Goal: Task Accomplishment & Management: Manage account settings

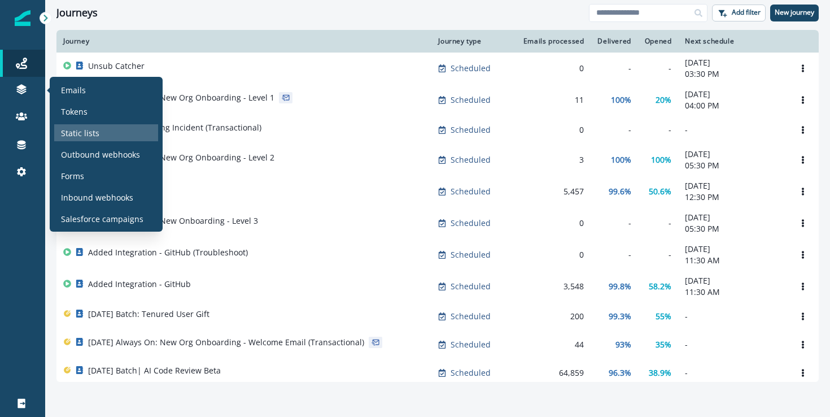
click at [102, 138] on div "Static lists" at bounding box center [106, 132] width 104 height 17
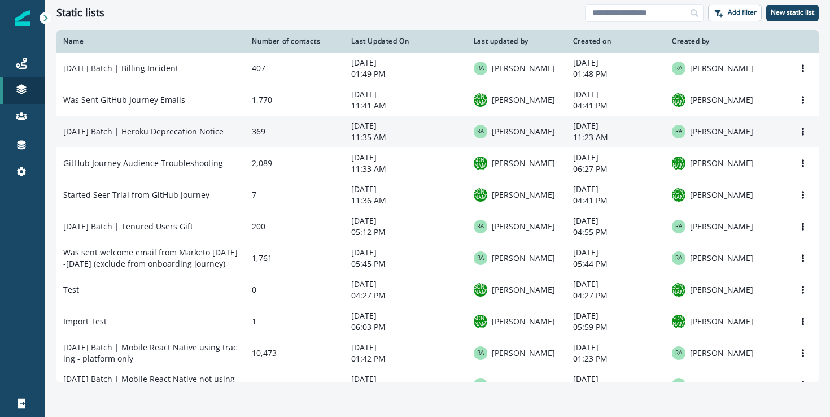
click at [150, 136] on td "[DATE] Batch | Heroku Deprecation Notice" at bounding box center [150, 132] width 189 height 32
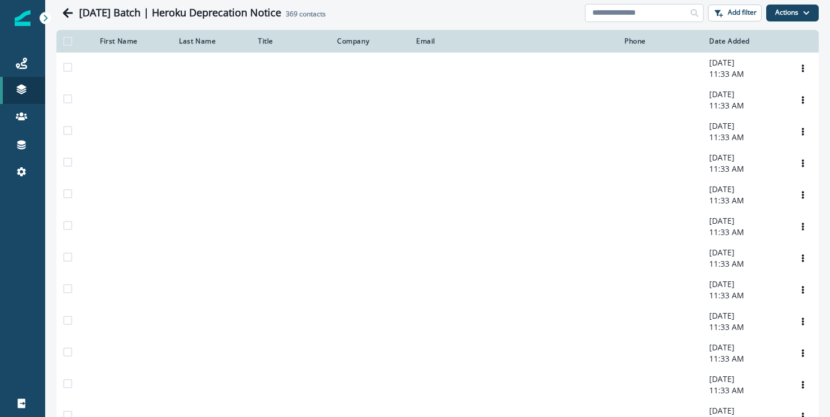
click at [604, 19] on input at bounding box center [644, 13] width 119 height 18
paste input "**********"
type input "**********"
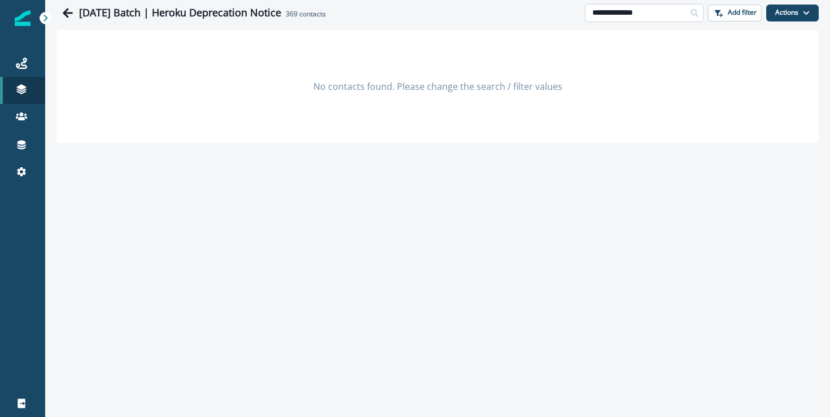
click at [669, 6] on input "**********" at bounding box center [644, 13] width 119 height 18
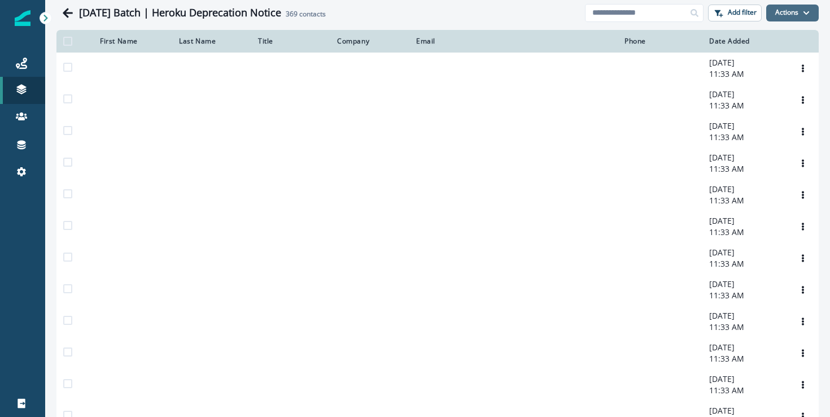
click at [803, 10] on icon "button" at bounding box center [806, 13] width 7 height 7
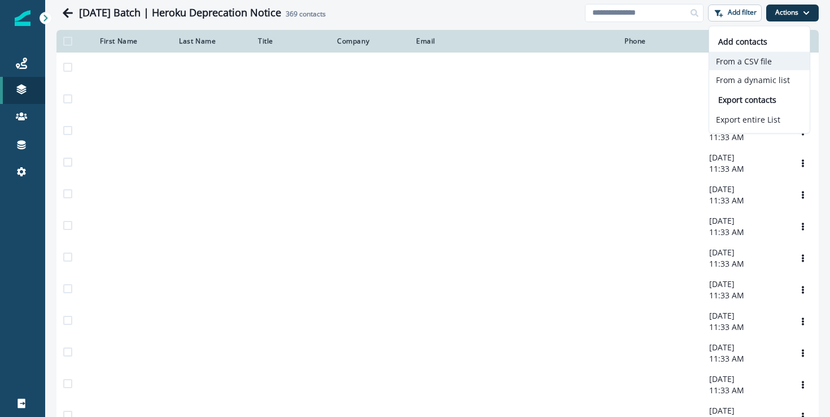
click at [726, 63] on button "From a CSV file" at bounding box center [760, 61] width 101 height 19
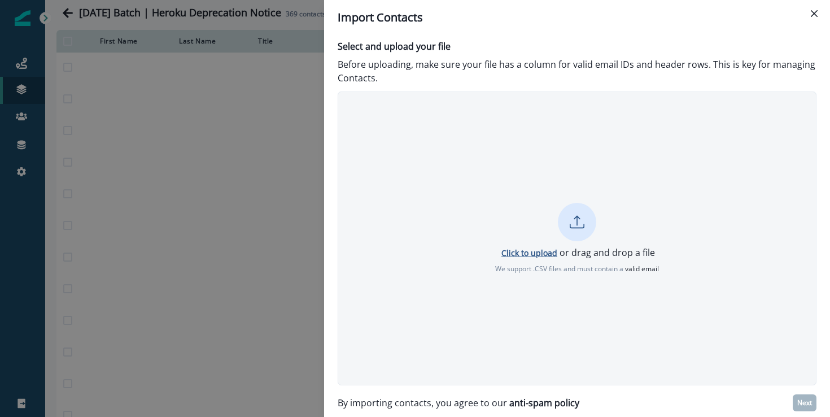
click at [528, 251] on p "Click to upload" at bounding box center [530, 252] width 56 height 11
click at [808, 10] on button "Close" at bounding box center [815, 14] width 18 height 18
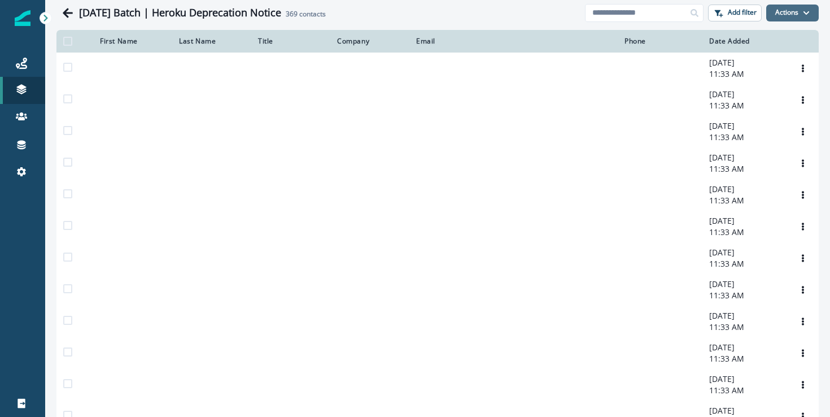
click at [785, 9] on button "Actions" at bounding box center [793, 13] width 53 height 17
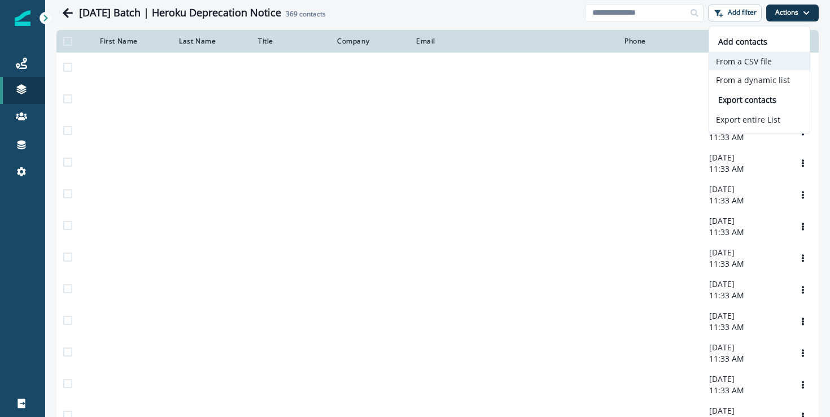
click at [743, 62] on button "From a CSV file" at bounding box center [760, 61] width 101 height 19
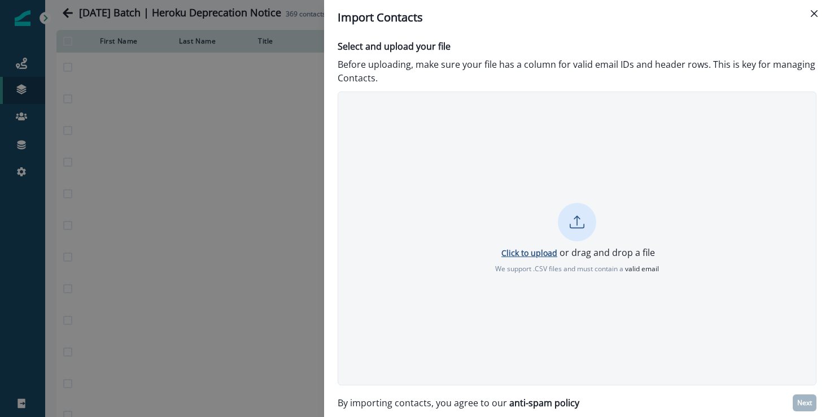
click at [549, 254] on p "Click to upload" at bounding box center [530, 252] width 56 height 11
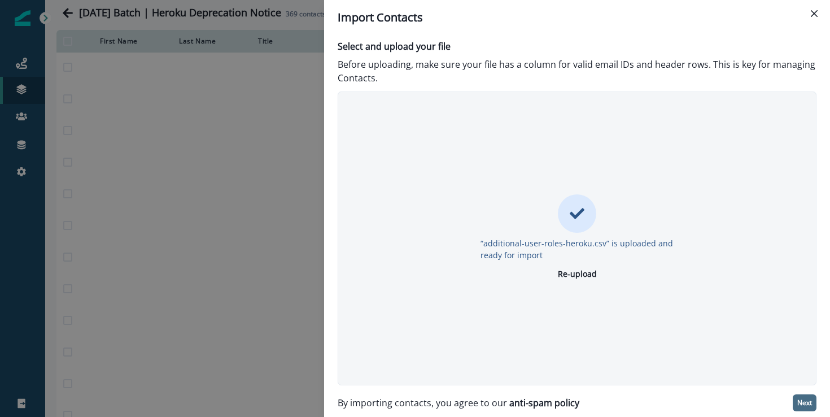
click at [801, 399] on p "Next" at bounding box center [805, 403] width 15 height 8
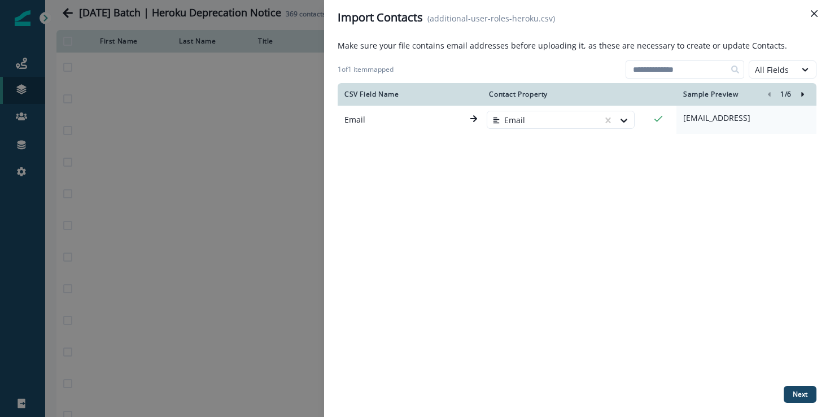
click at [806, 92] on icon "Right-forward-icon" at bounding box center [803, 94] width 8 height 8
click at [797, 391] on p "Next" at bounding box center [800, 394] width 15 height 8
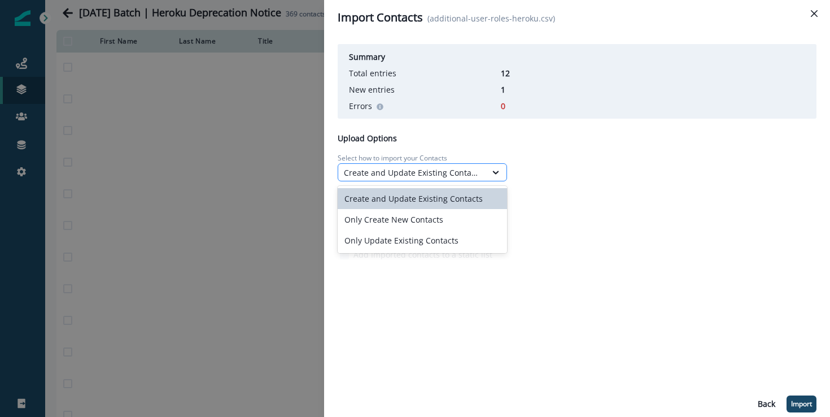
click at [406, 175] on div "Create and Update Existing Contacts" at bounding box center [412, 173] width 137 height 12
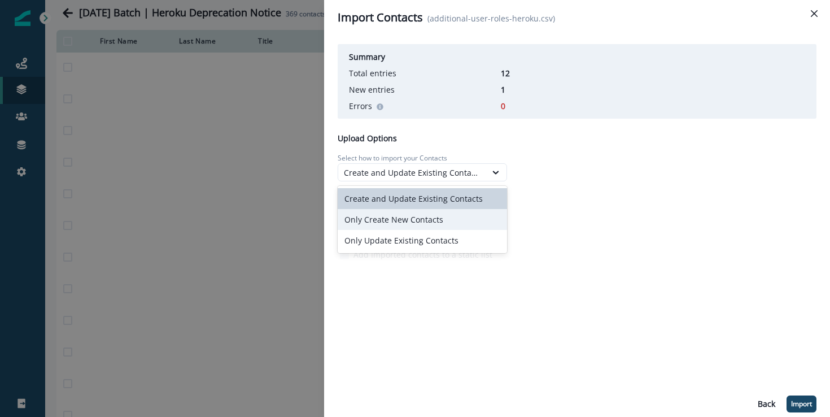
click at [382, 223] on div "Only Create New Contacts" at bounding box center [422, 219] width 169 height 21
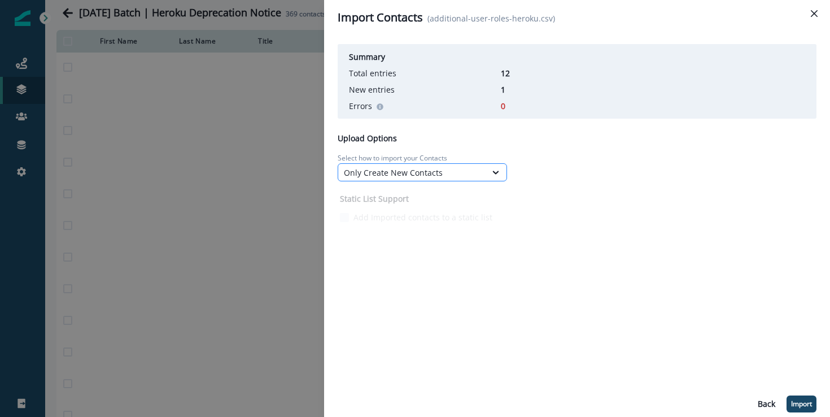
click at [429, 175] on div "Only Create New Contacts" at bounding box center [412, 173] width 137 height 12
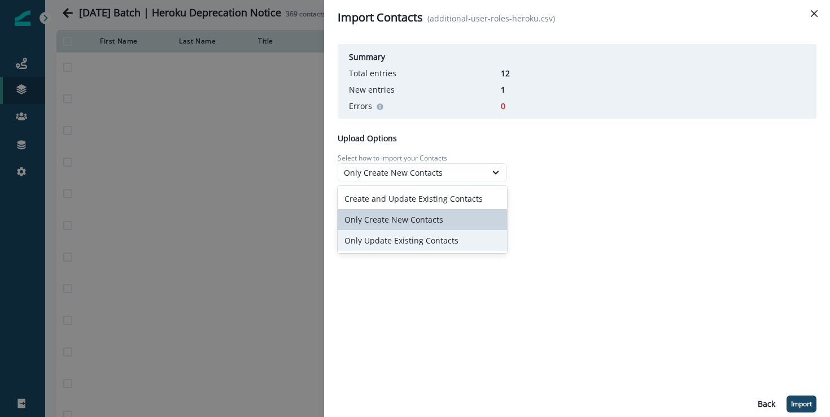
click at [419, 243] on div "Only Update Existing Contacts" at bounding box center [422, 240] width 169 height 21
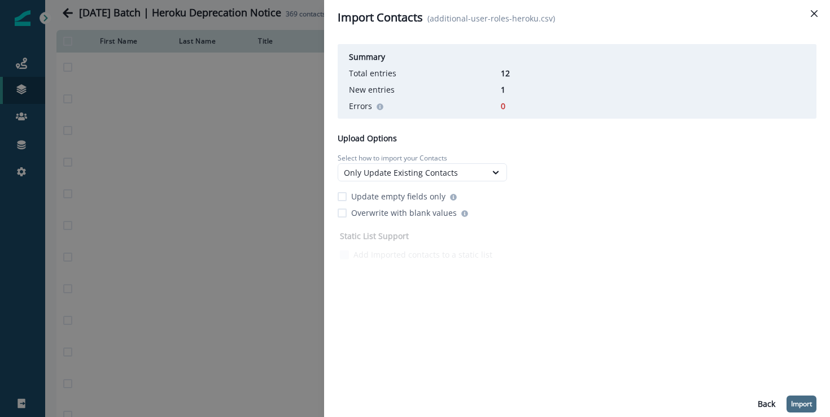
click at [802, 402] on p "Import" at bounding box center [801, 404] width 21 height 8
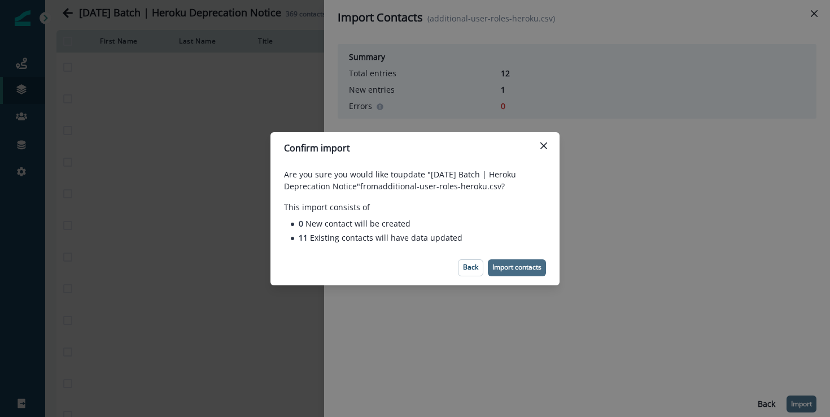
click at [532, 266] on p "Import contacts" at bounding box center [517, 267] width 49 height 8
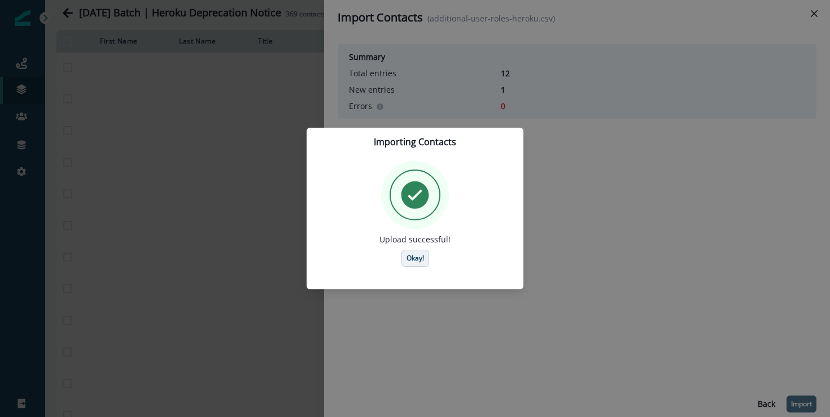
click at [420, 254] on p "Okay!" at bounding box center [416, 258] width 18 height 8
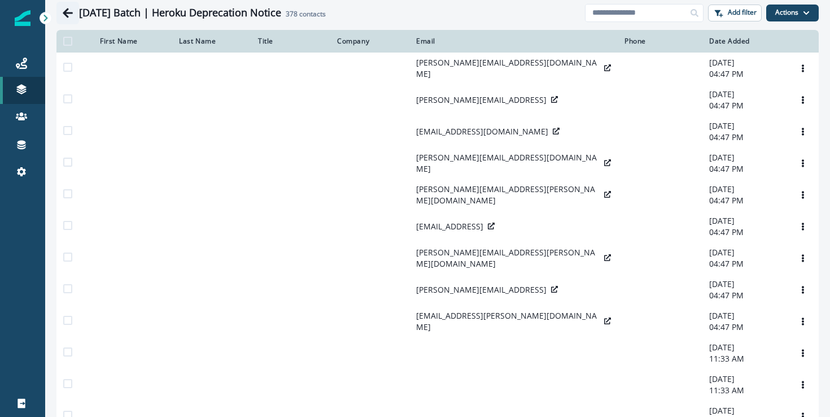
click at [71, 12] on icon "Go back" at bounding box center [68, 13] width 10 height 10
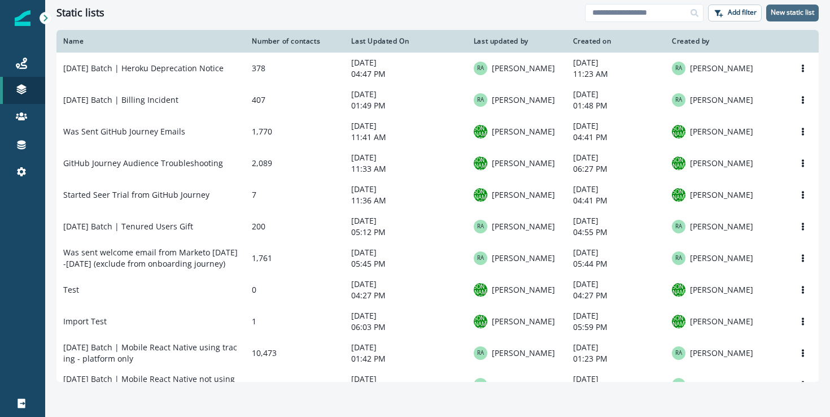
click at [793, 15] on p "New static list" at bounding box center [792, 12] width 43 height 8
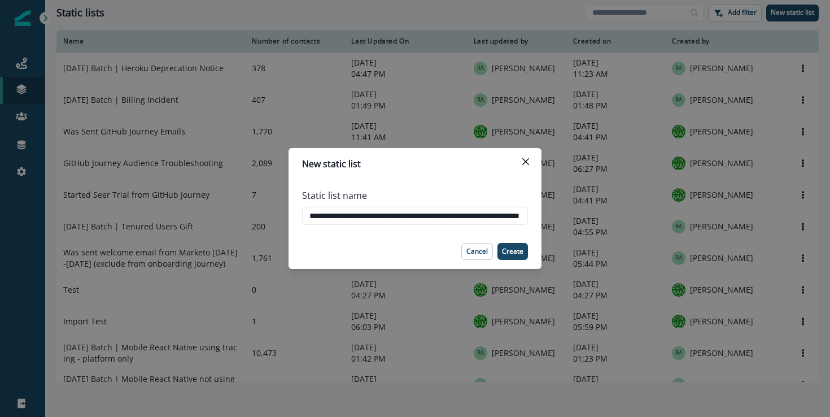
scroll to position [0, 71]
click at [446, 215] on input "**********" at bounding box center [415, 216] width 226 height 18
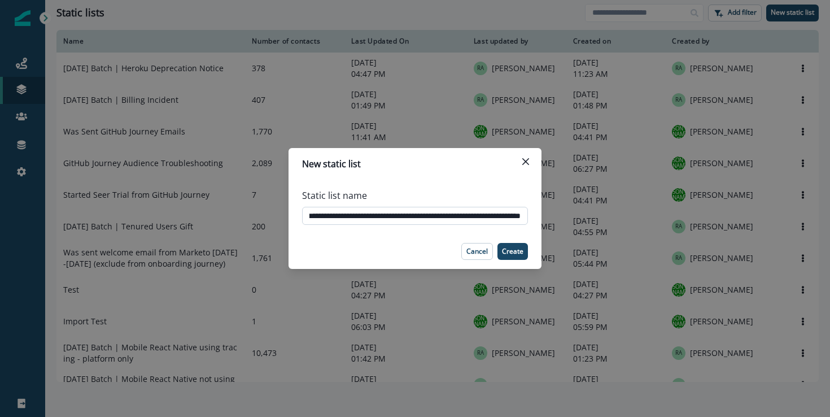
click at [445, 214] on input "**********" at bounding box center [415, 216] width 226 height 18
type input "**********"
click at [512, 247] on p "Create" at bounding box center [512, 251] width 21 height 8
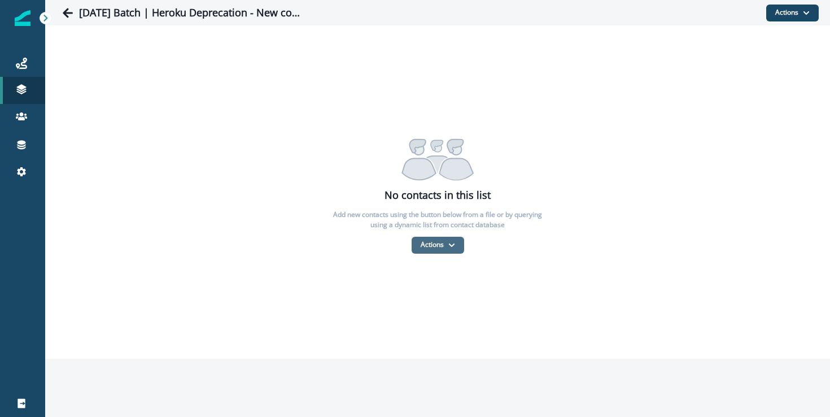
click at [438, 243] on button "Actions" at bounding box center [438, 245] width 53 height 17
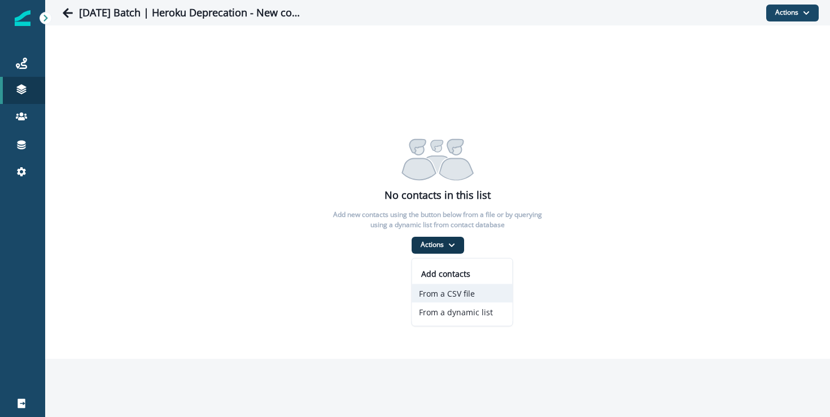
click at [433, 291] on button "From a CSV file" at bounding box center [462, 293] width 101 height 19
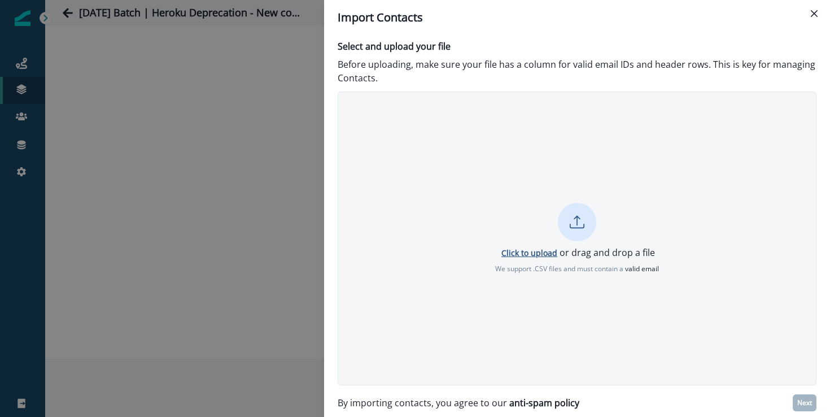
click at [533, 257] on p "Click to upload" at bounding box center [530, 252] width 56 height 11
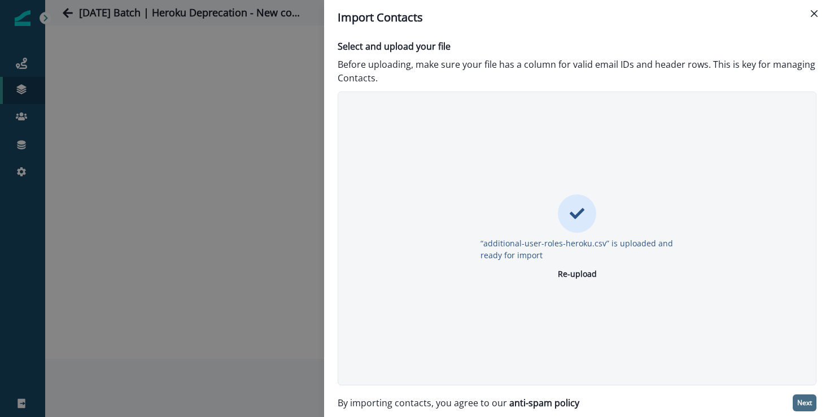
click at [803, 401] on p "Next" at bounding box center [805, 403] width 15 height 8
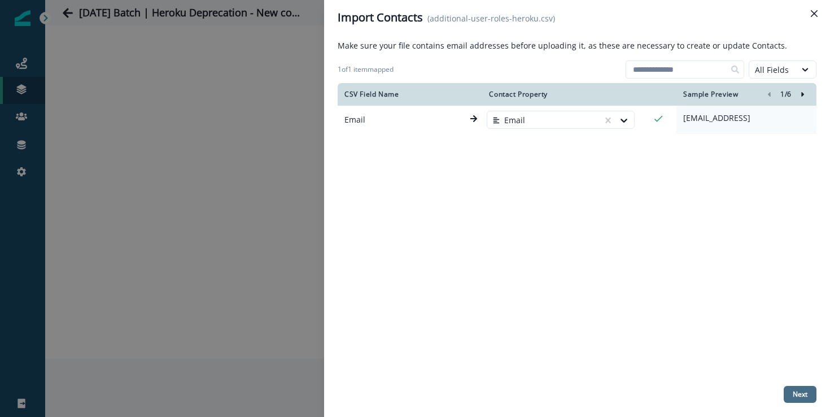
click at [794, 388] on button "Next" at bounding box center [800, 394] width 33 height 17
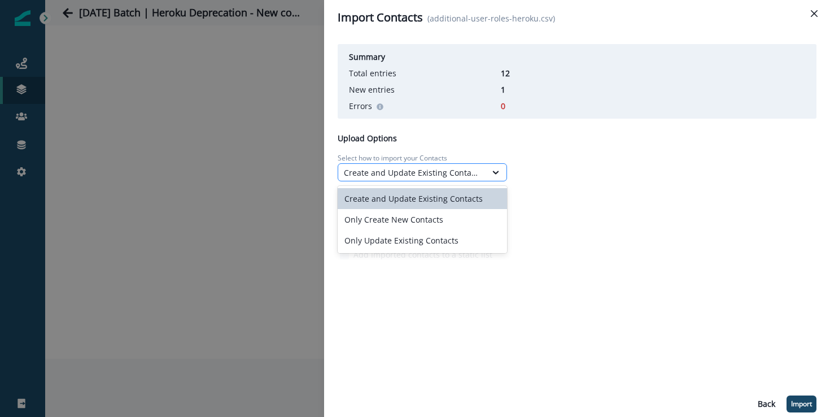
click at [368, 176] on div "Create and Update Existing Contacts" at bounding box center [412, 173] width 137 height 12
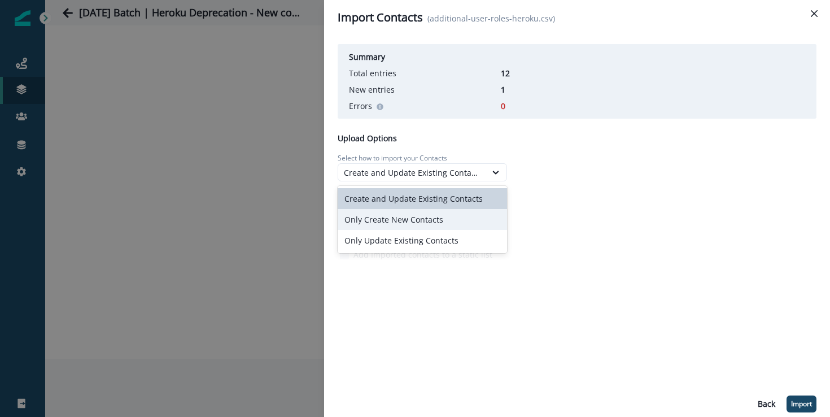
click at [395, 214] on div "Only Create New Contacts" at bounding box center [422, 219] width 169 height 21
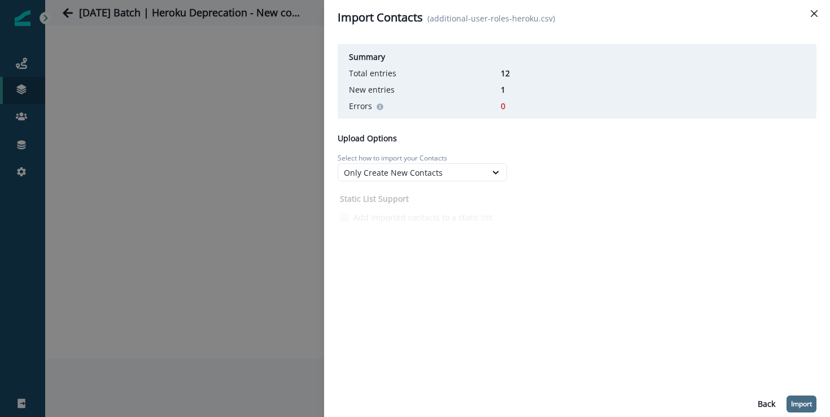
click at [799, 402] on p "Import" at bounding box center [801, 404] width 21 height 8
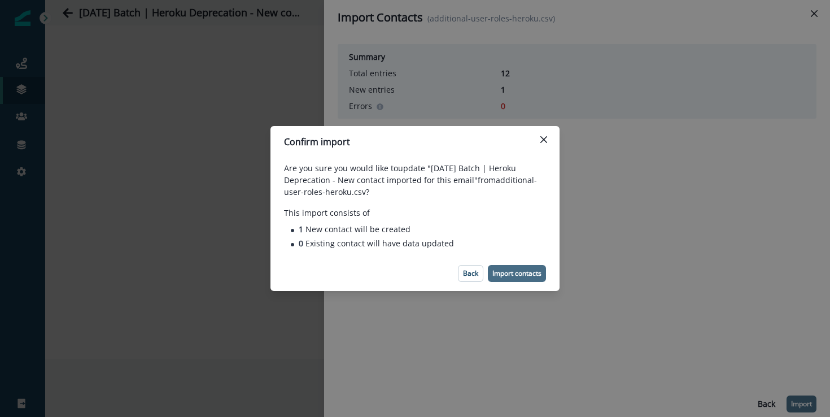
click at [520, 275] on p "Import contacts" at bounding box center [517, 273] width 49 height 8
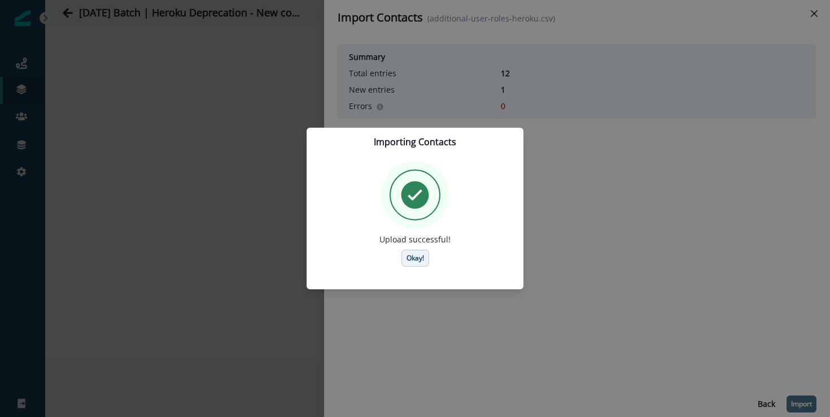
click at [419, 261] on p "Okay!" at bounding box center [416, 258] width 18 height 8
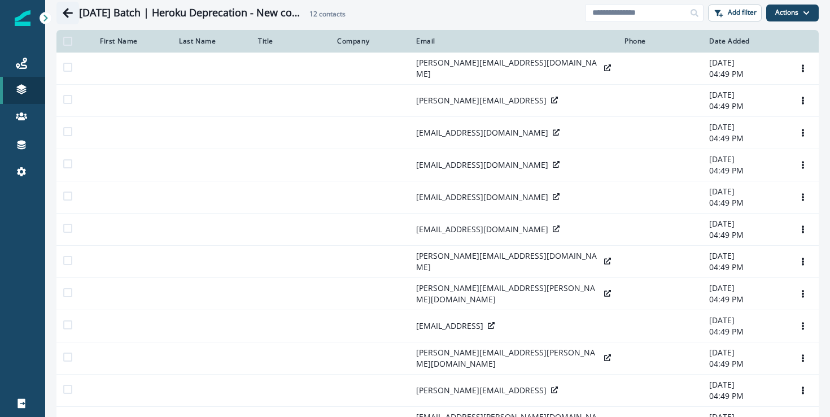
click at [63, 12] on icon "Go back" at bounding box center [68, 13] width 10 height 10
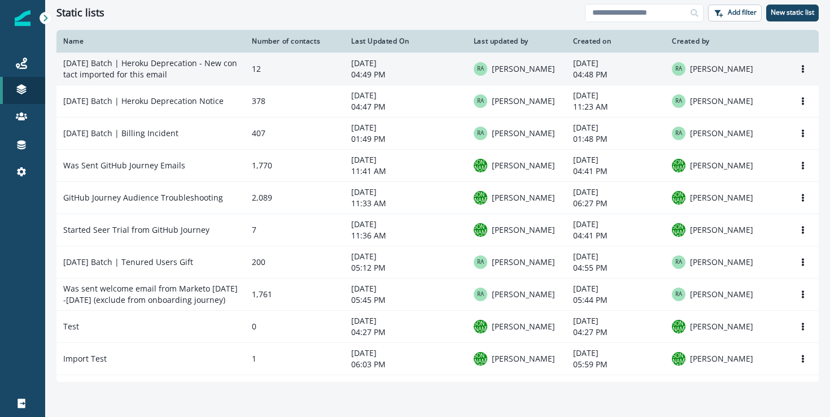
click at [140, 66] on td "[DATE] Batch | Heroku Deprecation - New contact imported for this email" at bounding box center [150, 69] width 189 height 32
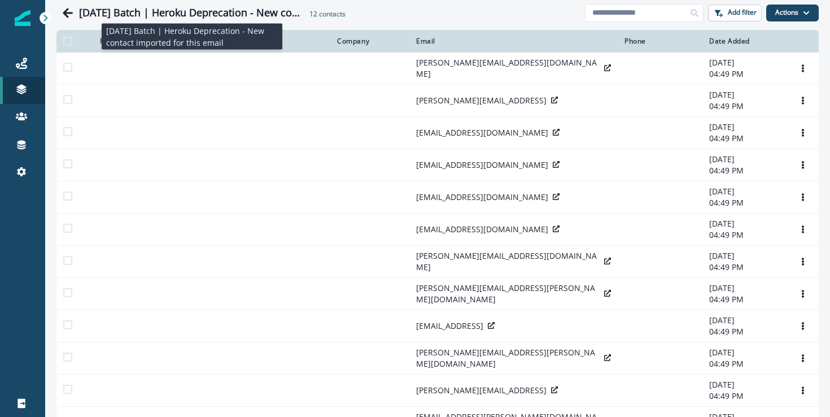
click at [153, 15] on h1 "[DATE] Batch | Heroku Deprecation - New contact imported for this email" at bounding box center [192, 13] width 226 height 12
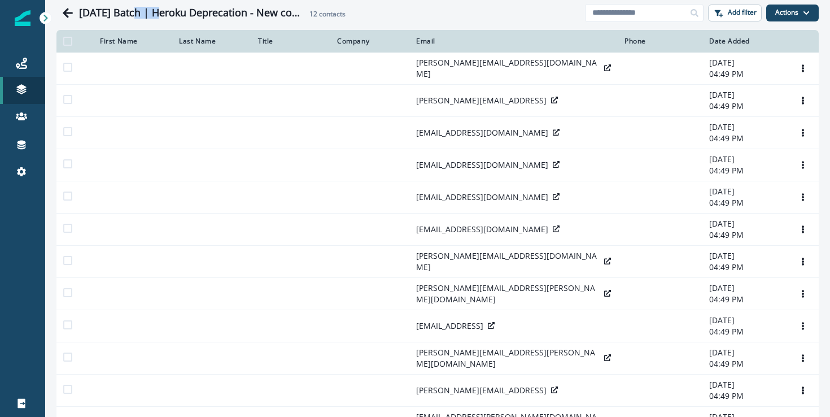
click at [153, 15] on h1 "[DATE] Batch | Heroku Deprecation - New contact imported for this email" at bounding box center [192, 13] width 226 height 12
copy h1 "[DATE] Batch | Heroku Deprecation - New contact imported for this email"
click at [62, 6] on button "Go back" at bounding box center [67, 13] width 23 height 23
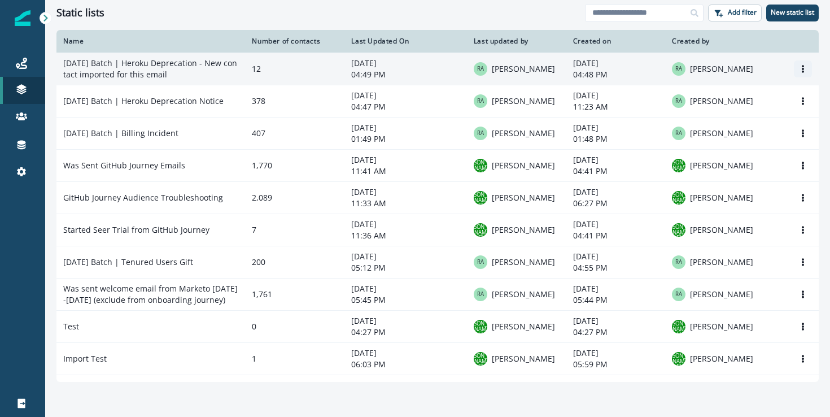
click at [802, 68] on icon "Options" at bounding box center [803, 69] width 2 height 8
click at [698, 118] on button "Delete" at bounding box center [740, 114] width 125 height 18
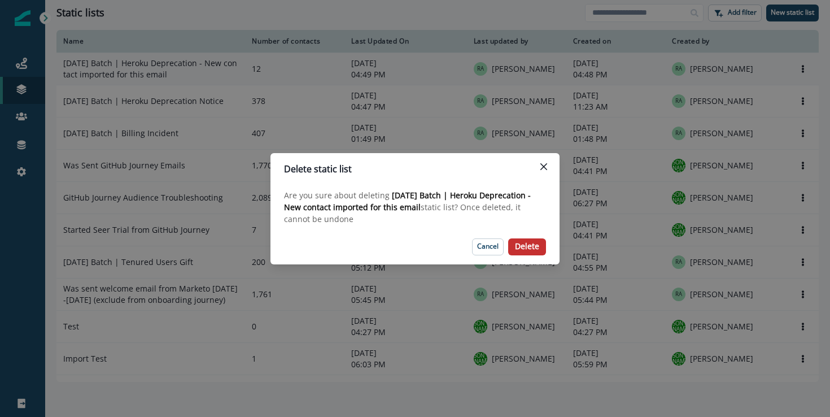
click at [535, 244] on p "Delete" at bounding box center [527, 247] width 24 height 10
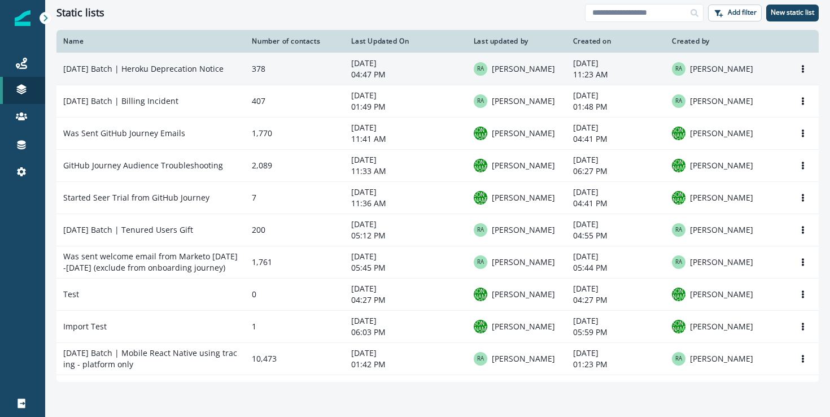
click at [147, 62] on td "[DATE] Batch | Heroku Deprecation Notice" at bounding box center [150, 69] width 189 height 32
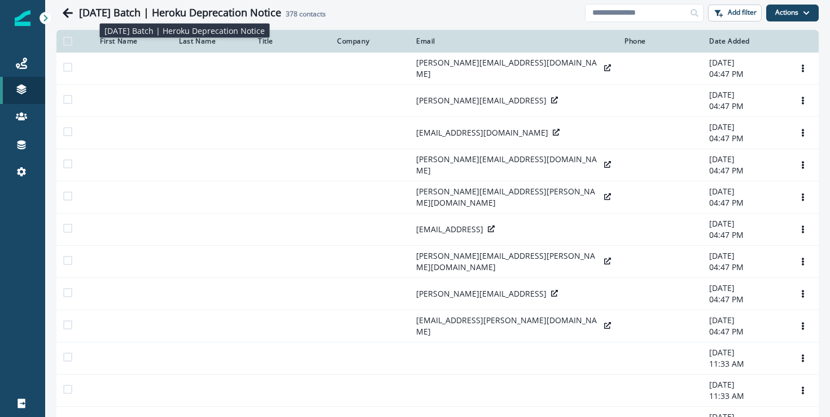
click at [184, 14] on h1 "[DATE] Batch | Heroku Deprecation Notice" at bounding box center [180, 13] width 202 height 12
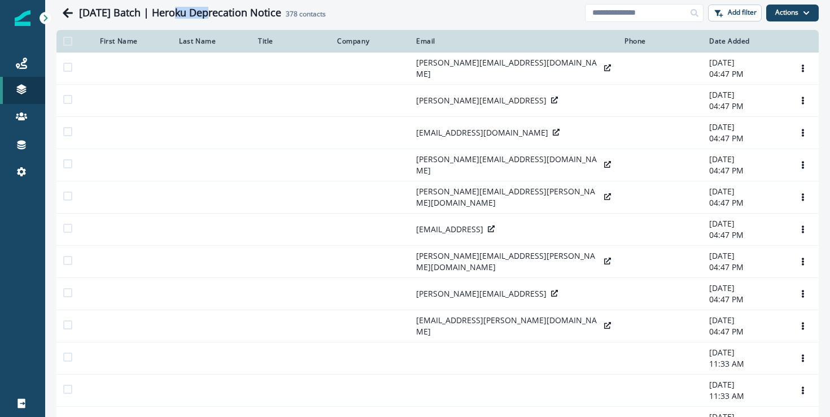
click at [184, 14] on h1 "[DATE] Batch | Heroku Deprecation Notice" at bounding box center [180, 13] width 202 height 12
copy h1 "[DATE] Batch | Heroku Deprecation Notice"
click at [66, 18] on icon "Go back" at bounding box center [67, 12] width 11 height 11
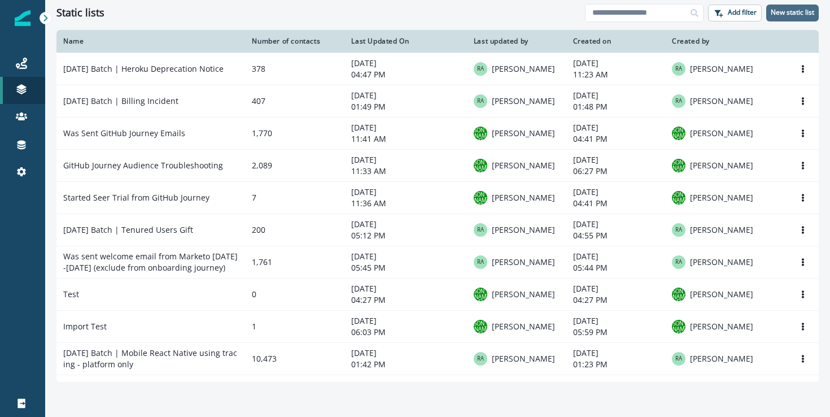
click at [771, 15] on p "New static list" at bounding box center [792, 12] width 43 height 8
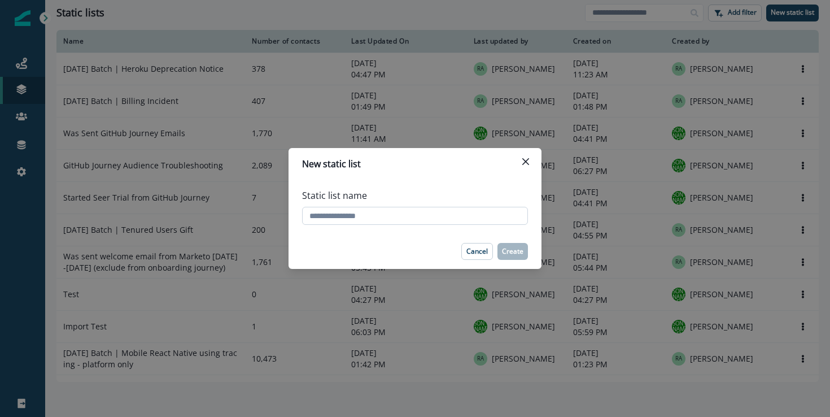
click at [451, 224] on input "Static list name" at bounding box center [415, 216] width 226 height 18
type input "**********"
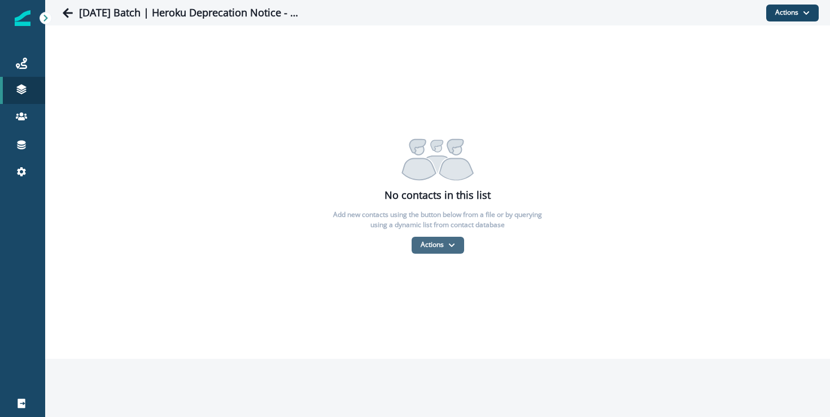
click at [442, 240] on button "Actions" at bounding box center [438, 245] width 53 height 17
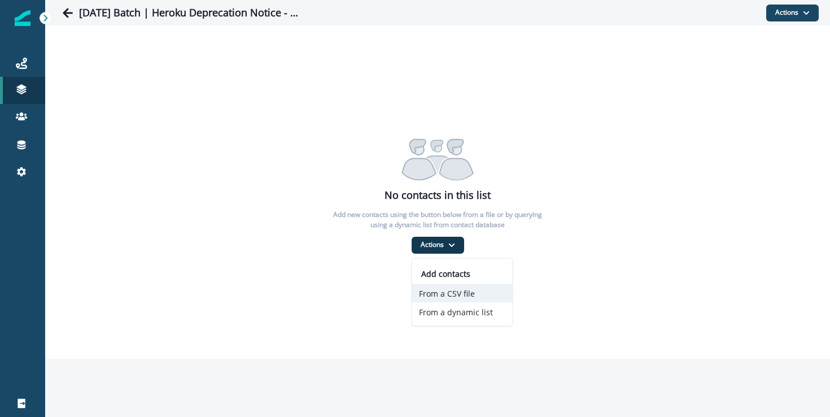
click at [455, 291] on button "From a CSV file" at bounding box center [462, 293] width 101 height 19
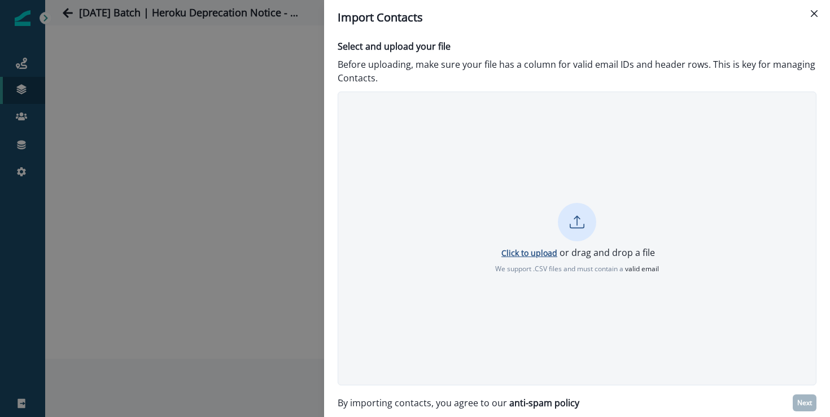
click at [533, 251] on p "Click to upload" at bounding box center [530, 252] width 56 height 11
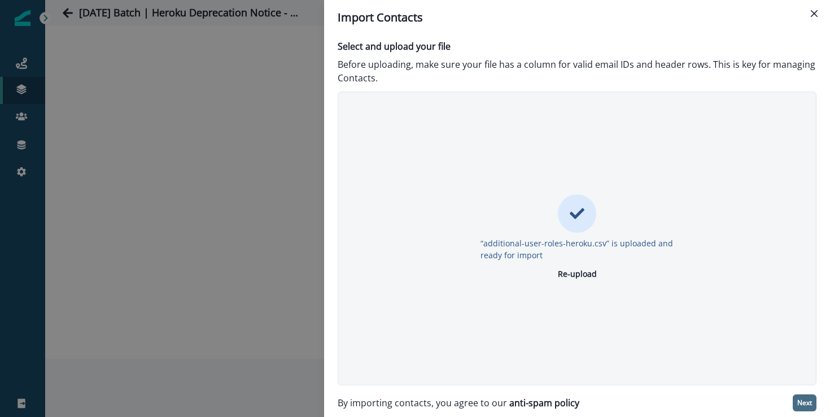
click at [812, 403] on p "Next" at bounding box center [805, 403] width 15 height 8
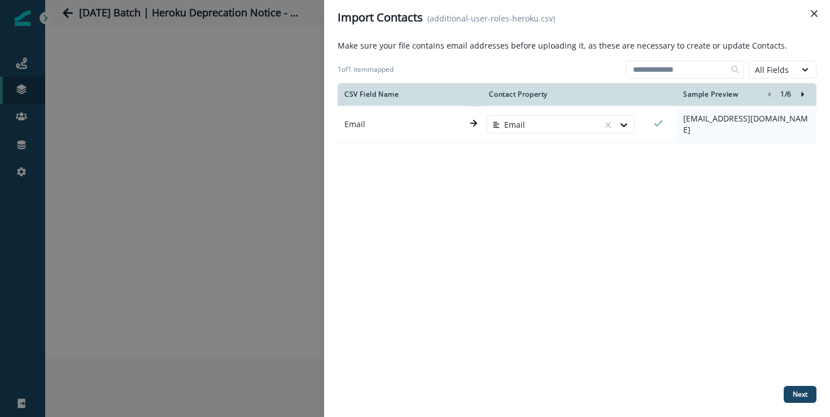
click at [804, 92] on icon "Right-forward-icon" at bounding box center [803, 94] width 8 height 8
click at [765, 94] on icon "left-icon" at bounding box center [769, 94] width 8 height 8
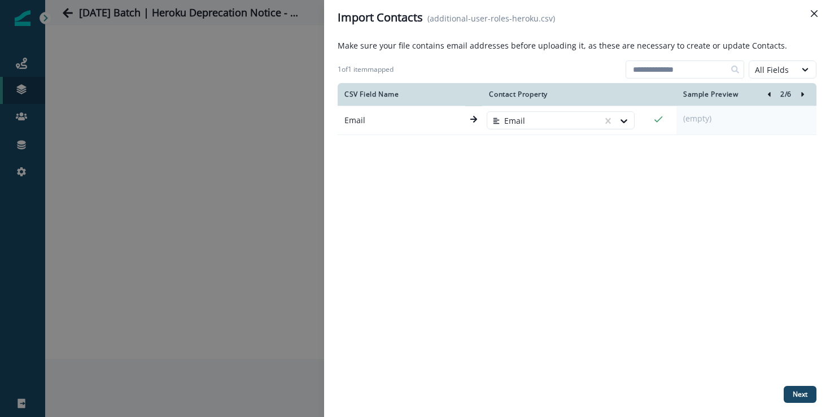
click at [765, 94] on icon "left-icon" at bounding box center [769, 94] width 8 height 8
click at [794, 390] on p "Next" at bounding box center [800, 394] width 15 height 8
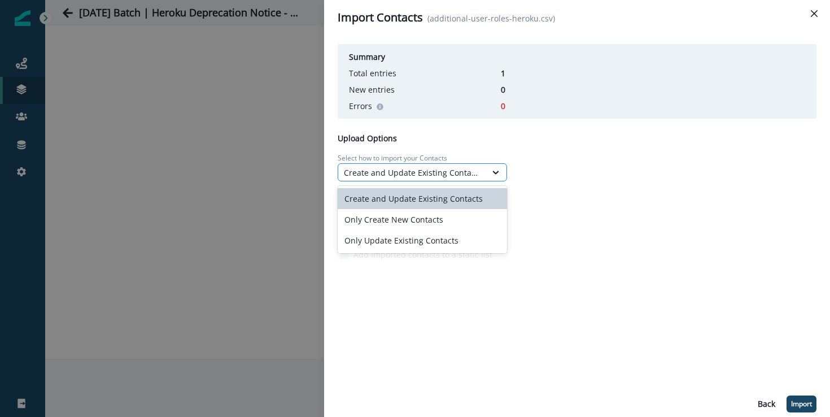
click at [437, 168] on div "Create and Update Existing Contacts" at bounding box center [412, 173] width 137 height 12
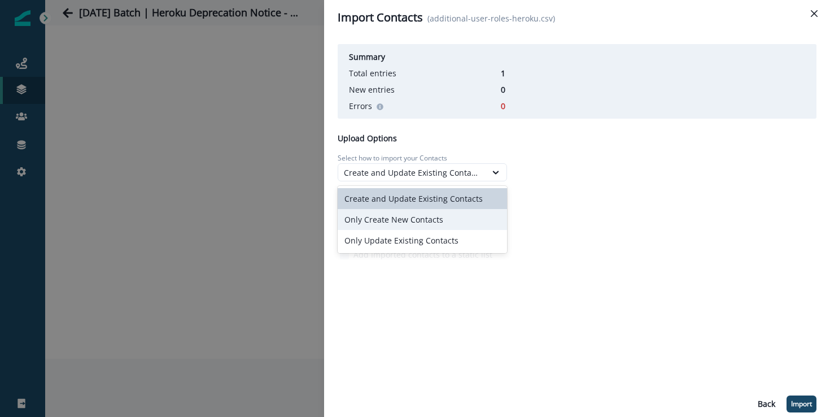
click at [386, 222] on div "Only Create New Contacts" at bounding box center [422, 219] width 169 height 21
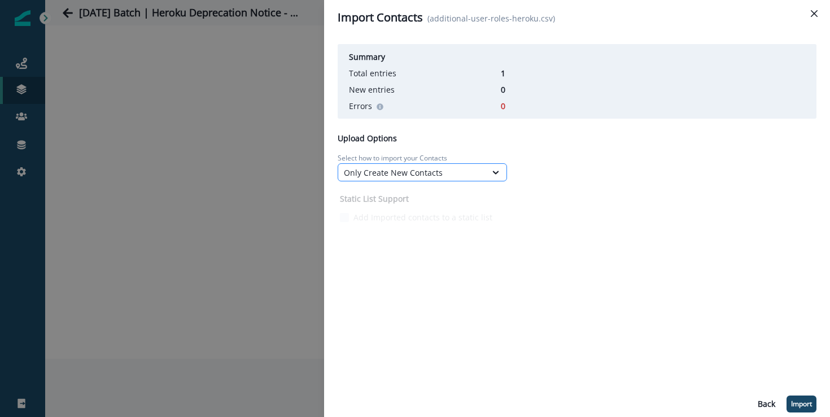
click at [410, 168] on div "Only Create New Contacts" at bounding box center [412, 173] width 137 height 12
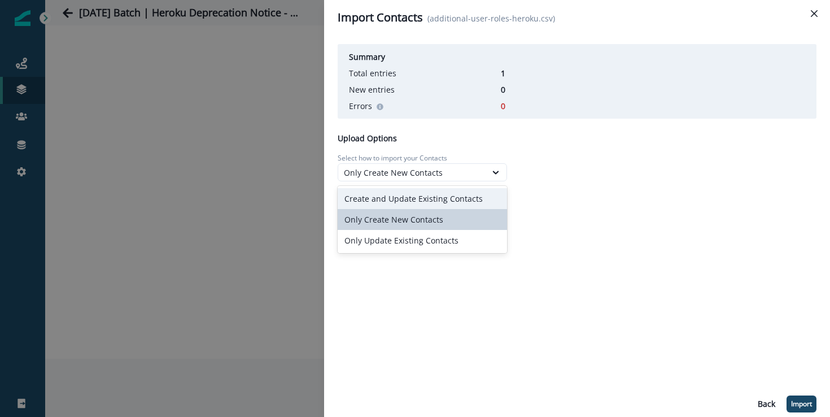
click at [414, 204] on div "Create and Update Existing Contacts" at bounding box center [422, 198] width 169 height 21
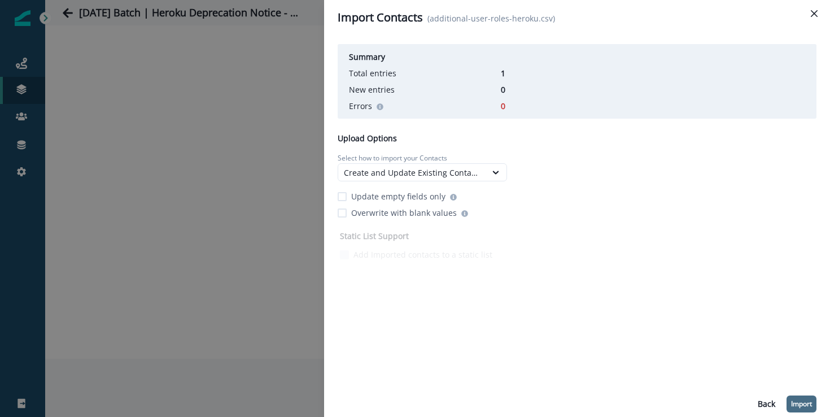
click at [798, 400] on p "Import" at bounding box center [801, 404] width 21 height 8
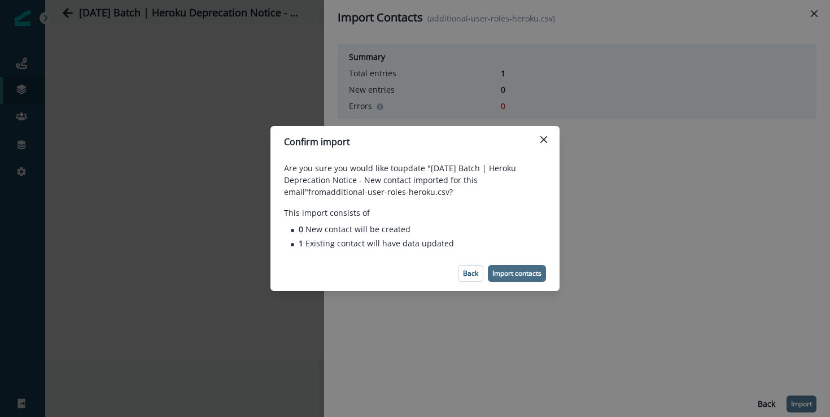
click at [527, 275] on p "Import contacts" at bounding box center [517, 273] width 49 height 8
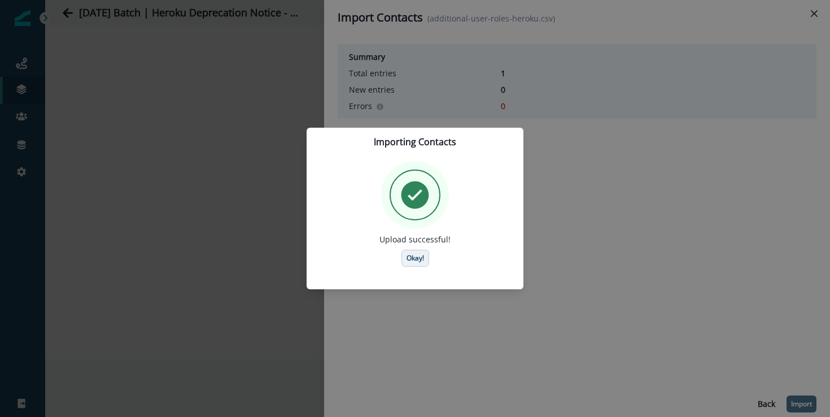
click at [419, 256] on p "Okay!" at bounding box center [416, 258] width 18 height 8
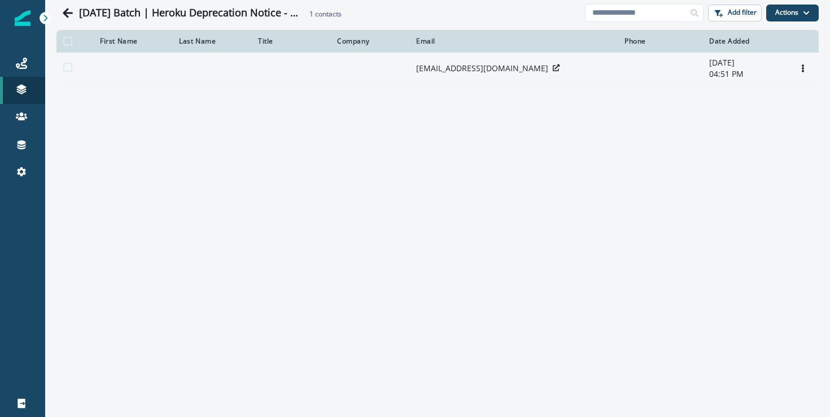
click at [463, 72] on p "[EMAIL_ADDRESS][DOMAIN_NAME]" at bounding box center [482, 68] width 132 height 11
click at [445, 74] on p "[EMAIL_ADDRESS][DOMAIN_NAME]" at bounding box center [482, 68] width 132 height 11
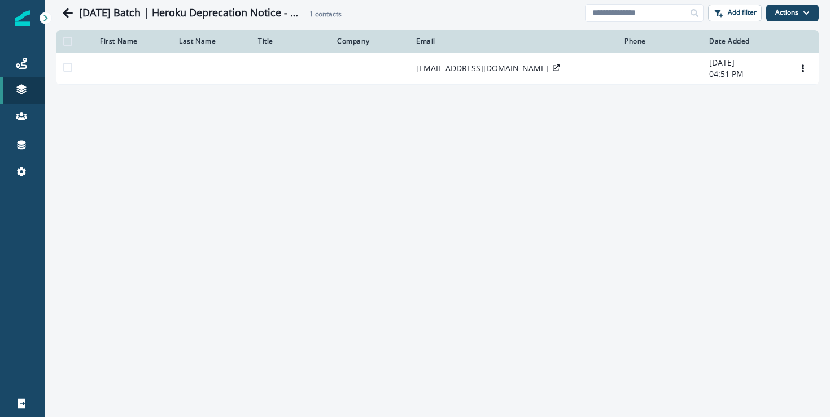
click at [446, 111] on div "2025-09-29 Batch | Heroku Deprecation Notice - New contact imported for this em…" at bounding box center [437, 208] width 785 height 417
click at [63, 14] on icon "Go back" at bounding box center [67, 12] width 11 height 11
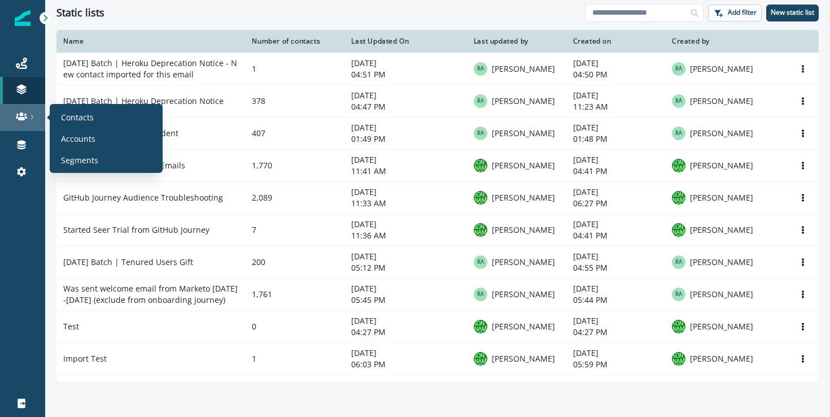
click at [22, 125] on link at bounding box center [22, 117] width 45 height 27
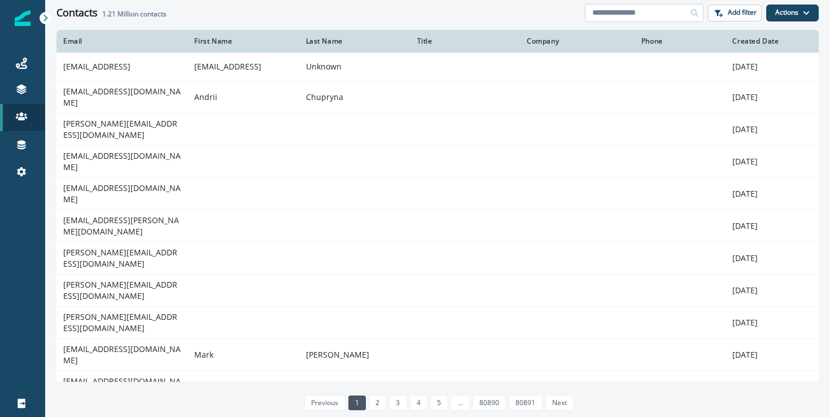
click at [650, 20] on input at bounding box center [644, 13] width 119 height 18
paste input "**********"
type input "**********"
click at [691, 14] on icon at bounding box center [695, 13] width 8 height 8
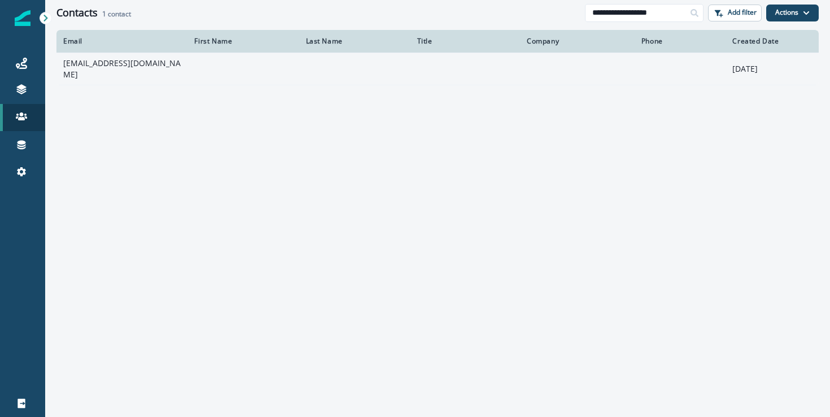
click at [117, 53] on td "[EMAIL_ADDRESS][DOMAIN_NAME]" at bounding box center [121, 69] width 131 height 32
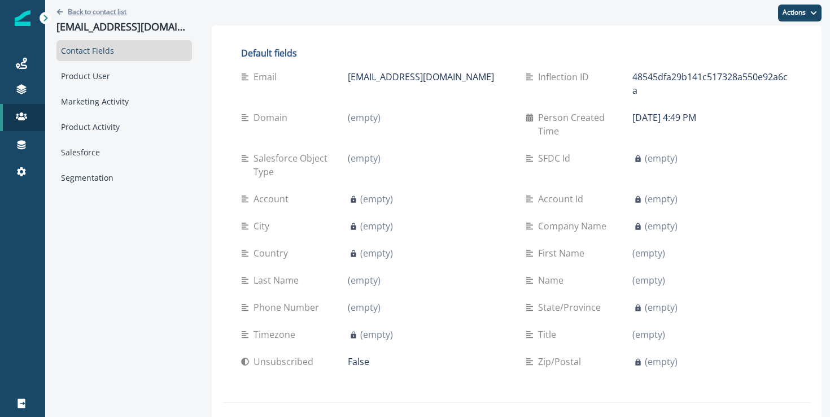
click at [86, 14] on p "Back to contact list" at bounding box center [97, 12] width 59 height 10
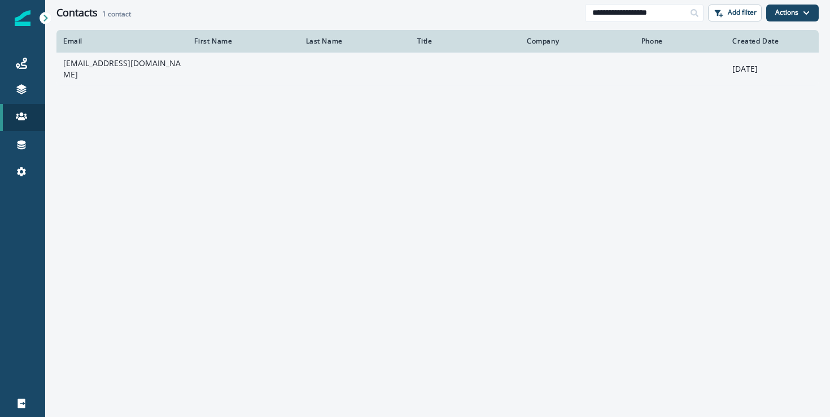
click at [223, 66] on td at bounding box center [243, 69] width 111 height 32
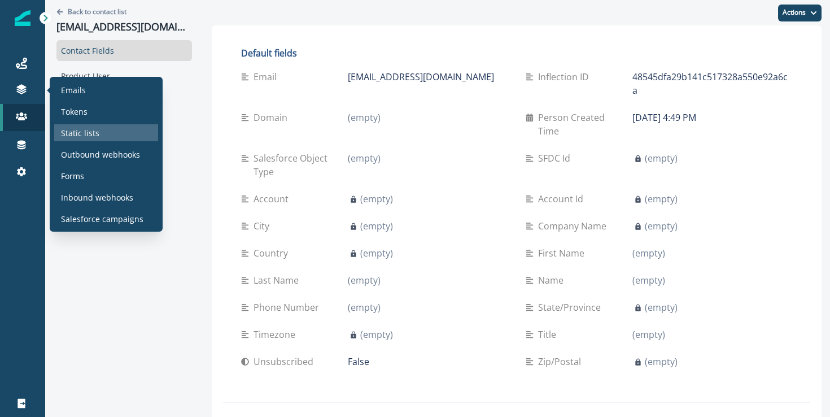
click at [80, 130] on p "Static lists" at bounding box center [80, 133] width 38 height 12
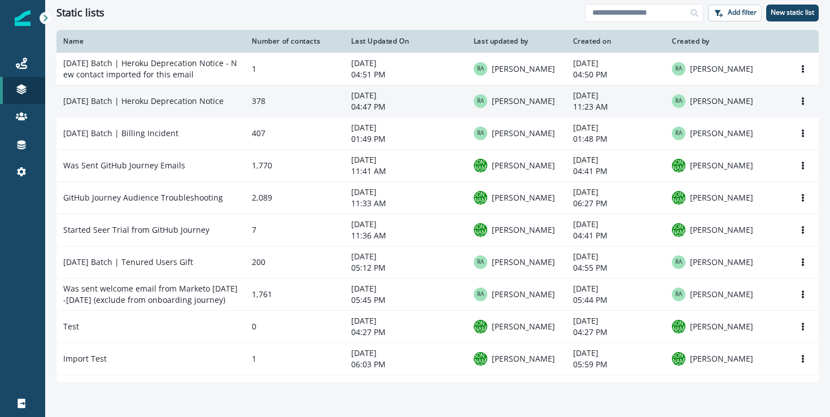
click at [134, 97] on td "[DATE] Batch | Heroku Deprecation Notice" at bounding box center [150, 101] width 189 height 32
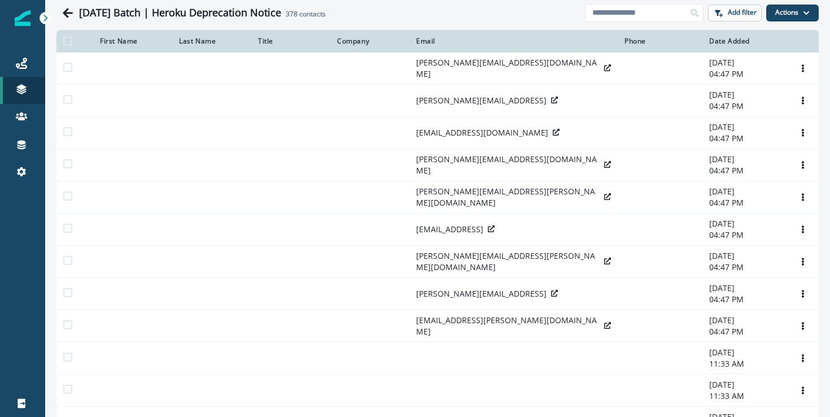
click at [614, 22] on div "2025-09-29 Batch | Heroku Deprecation Notice 378 contacts Add filter Actions Ad…" at bounding box center [437, 12] width 785 height 25
click at [606, 14] on input at bounding box center [644, 13] width 119 height 18
paste input "**********"
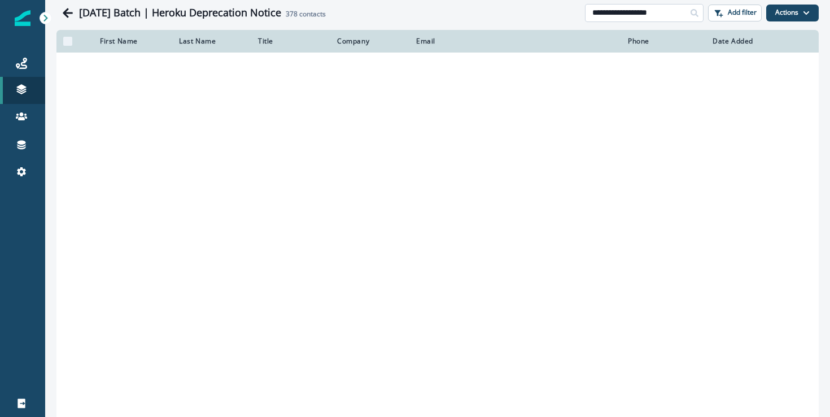
type input "**********"
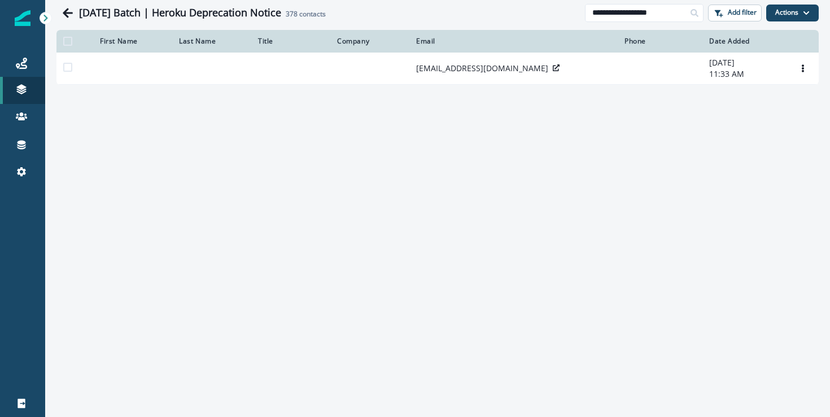
click at [592, 160] on div "**********" at bounding box center [437, 208] width 785 height 417
click at [532, 253] on div "**********" at bounding box center [437, 208] width 785 height 417
click at [66, 14] on icon "Go back" at bounding box center [68, 13] width 10 height 10
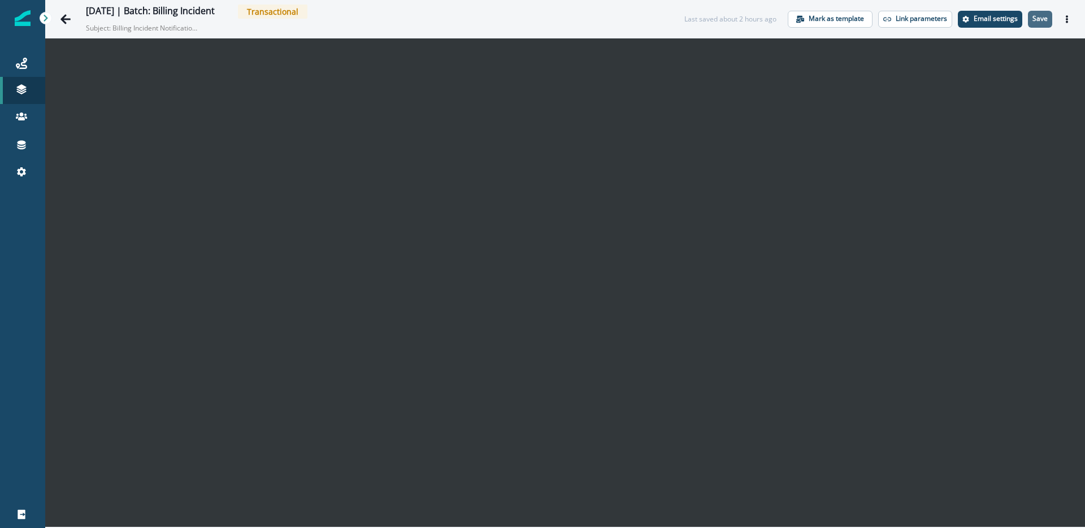
click at [1051, 12] on button "Save" at bounding box center [1040, 19] width 24 height 17
click at [31, 62] on div "Journeys" at bounding box center [23, 63] width 36 height 14
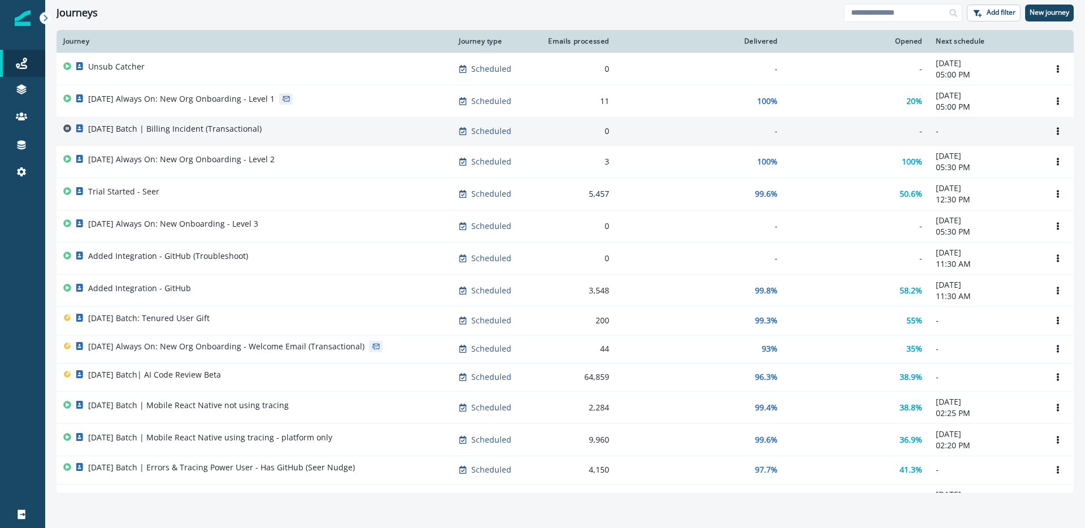
click at [294, 138] on div "[DATE] Batch | Billing Incident (Transactional)" at bounding box center [254, 131] width 382 height 16
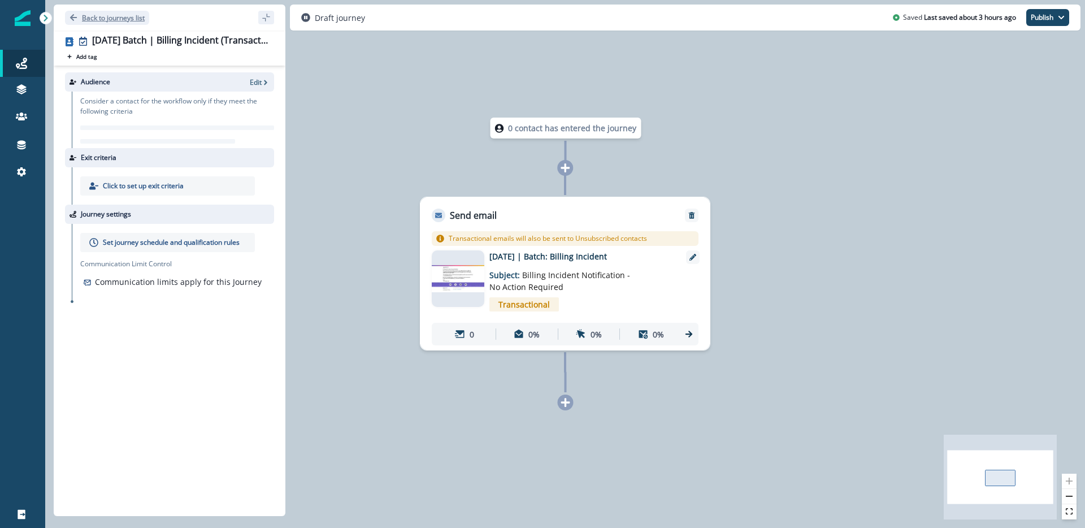
click at [119, 15] on p "Back to journeys list" at bounding box center [113, 18] width 63 height 10
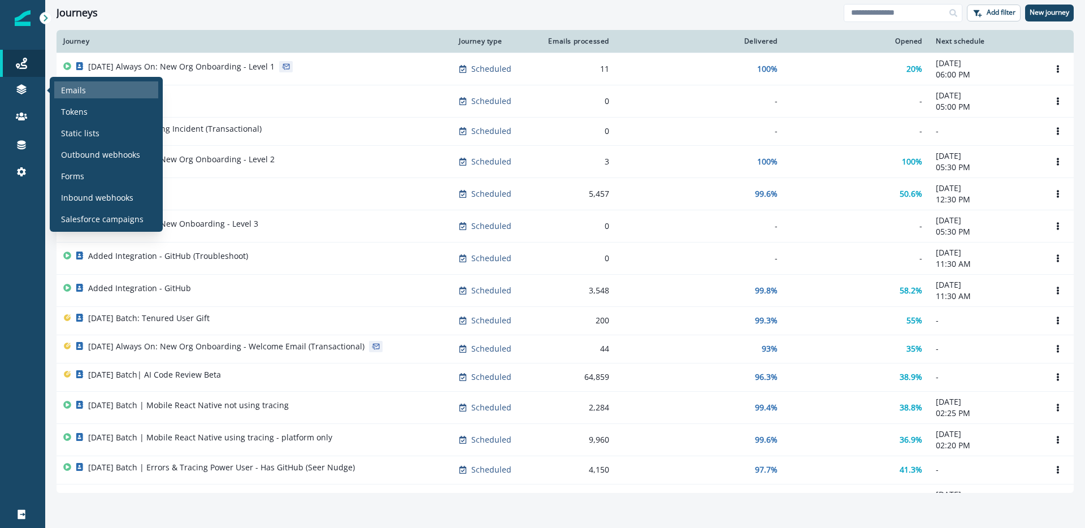
click at [87, 86] on div "Emails" at bounding box center [106, 89] width 104 height 17
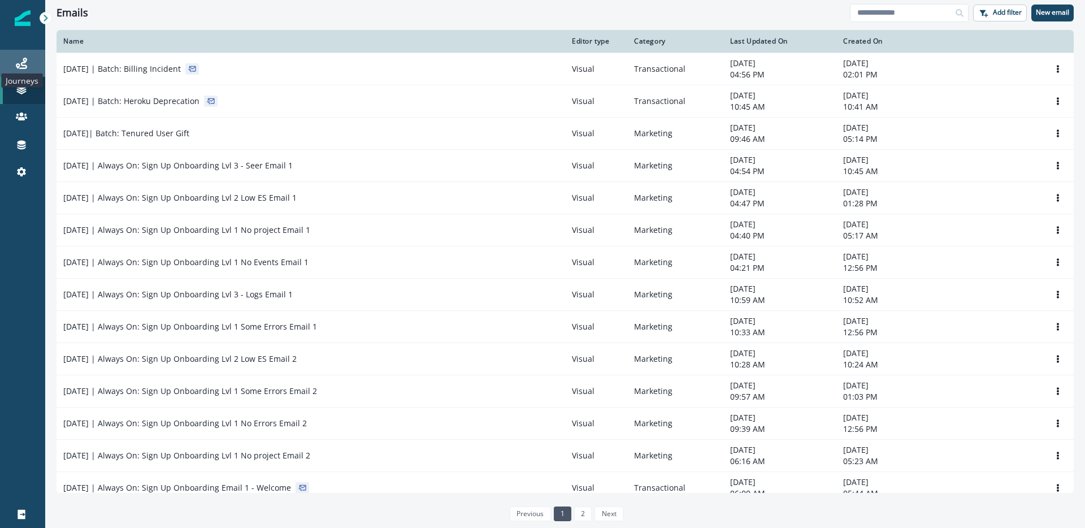
click at [21, 64] on icon at bounding box center [21, 63] width 11 height 11
